Goal: Information Seeking & Learning: Learn about a topic

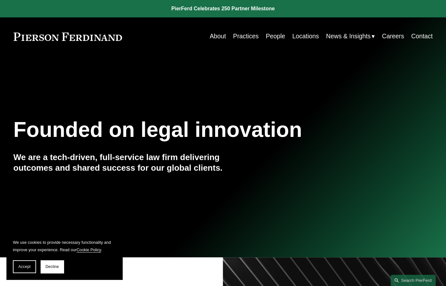
click at [268, 37] on link "People" at bounding box center [275, 36] width 19 height 13
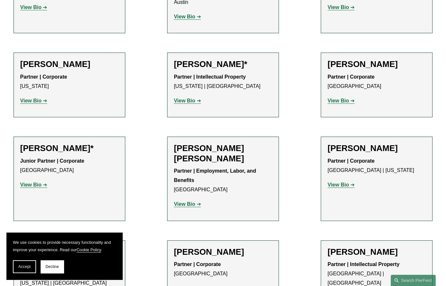
scroll to position [322, 0]
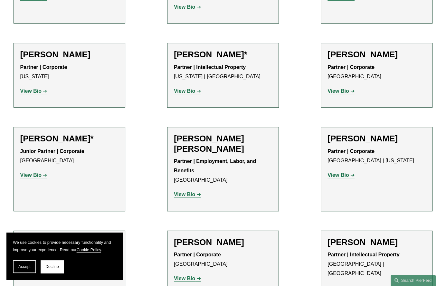
click at [207, 144] on h2 "Giovanni D. Antonucci Di Cesare" at bounding box center [223, 144] width 98 height 20
click at [192, 199] on p "View Bio" at bounding box center [223, 194] width 98 height 9
click at [192, 196] on strong "View Bio" at bounding box center [184, 194] width 21 height 5
click at [340, 178] on strong "View Bio" at bounding box center [338, 174] width 21 height 5
click at [37, 175] on strong "View Bio" at bounding box center [30, 174] width 21 height 5
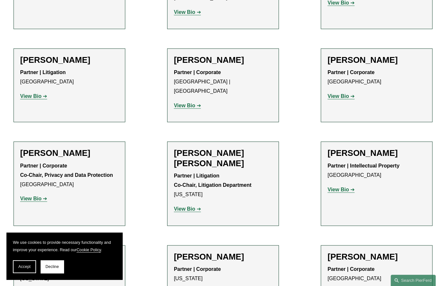
scroll to position [806, 0]
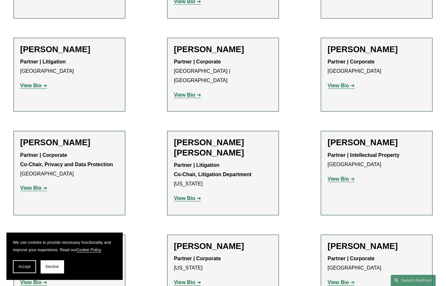
click at [187, 92] on strong "View Bio" at bounding box center [184, 94] width 21 height 5
click at [27, 190] on strong "View Bio" at bounding box center [30, 187] width 21 height 5
click at [29, 86] on strong "View Bio" at bounding box center [30, 85] width 21 height 5
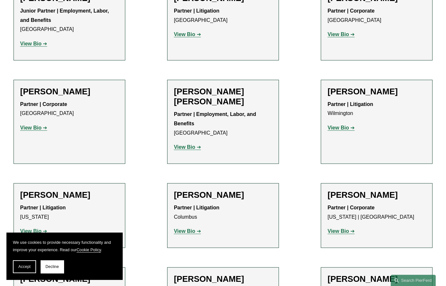
scroll to position [1451, 0]
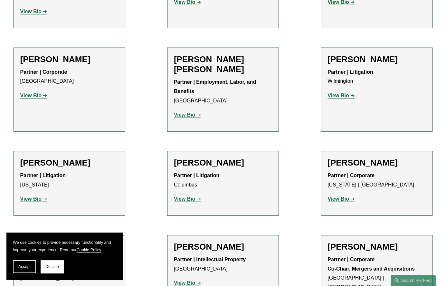
click at [191, 112] on strong "View Bio" at bounding box center [184, 114] width 21 height 5
click at [344, 91] on p "View Bio" at bounding box center [377, 95] width 98 height 9
click at [343, 93] on strong "View Bio" at bounding box center [338, 95] width 21 height 5
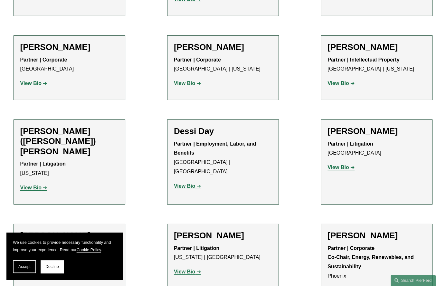
scroll to position [1966, 0]
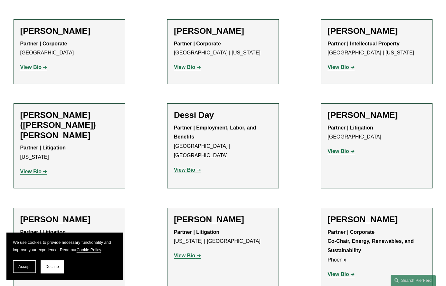
click at [339, 149] on strong "View Bio" at bounding box center [338, 151] width 21 height 5
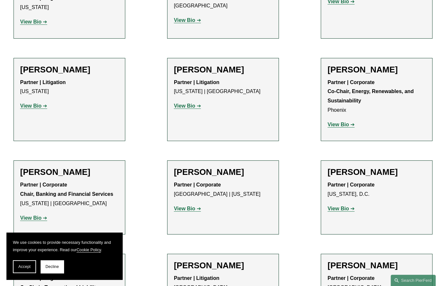
scroll to position [2127, 0]
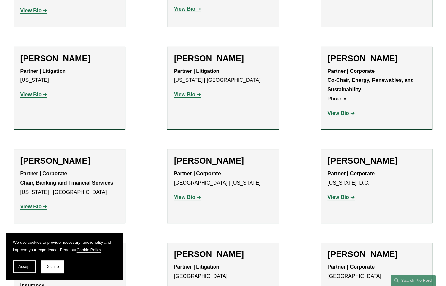
click at [344, 195] on strong "View Bio" at bounding box center [338, 197] width 21 height 5
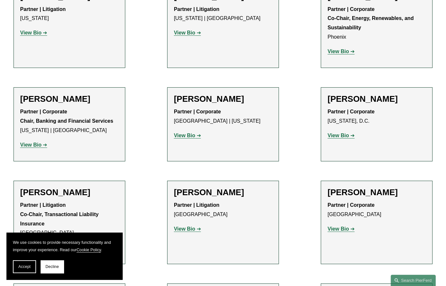
scroll to position [2192, 0]
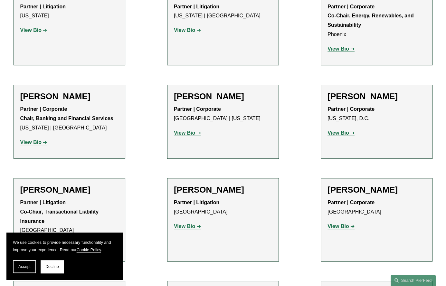
click at [40, 242] on strong "View Bio" at bounding box center [30, 244] width 21 height 5
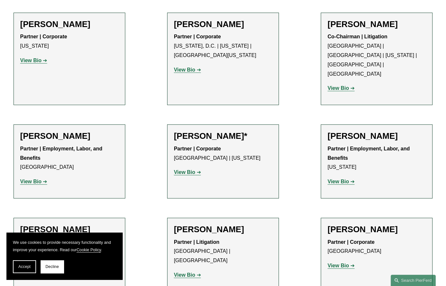
scroll to position [2708, 0]
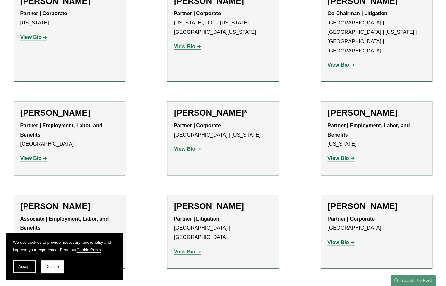
click at [35, 249] on strong "View Bio" at bounding box center [30, 251] width 21 height 5
click at [189, 146] on strong "View Bio" at bounding box center [184, 148] width 21 height 5
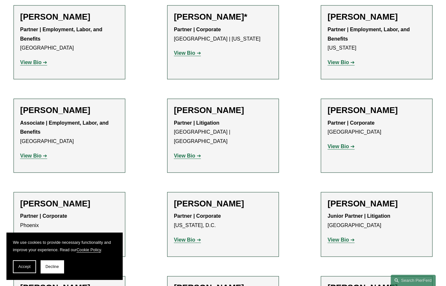
scroll to position [2804, 0]
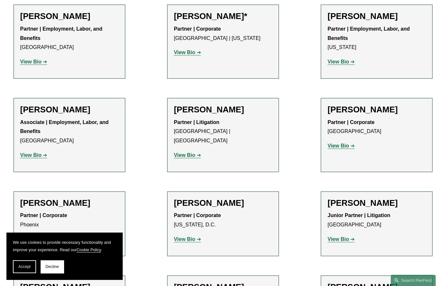
click at [333, 237] on strong "View Bio" at bounding box center [338, 239] width 21 height 5
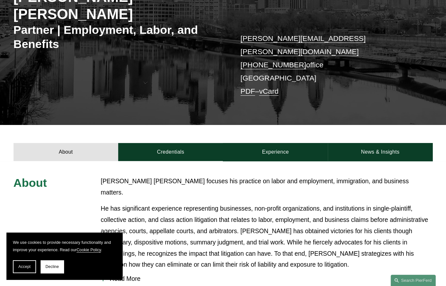
scroll to position [129, 0]
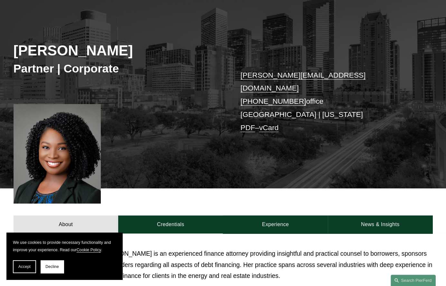
scroll to position [64, 0]
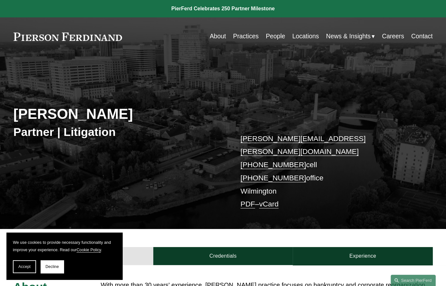
drag, startPoint x: 276, startPoint y: 93, endPoint x: 276, endPoint y: 87, distance: 5.8
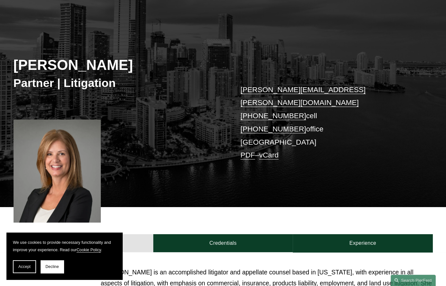
scroll to position [64, 0]
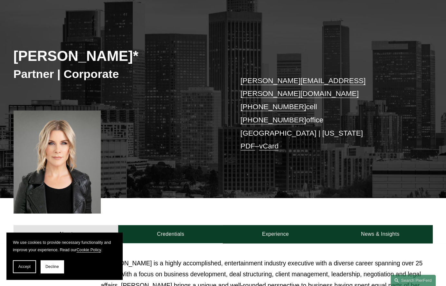
scroll to position [64, 0]
